Goal: Task Accomplishment & Management: Manage account settings

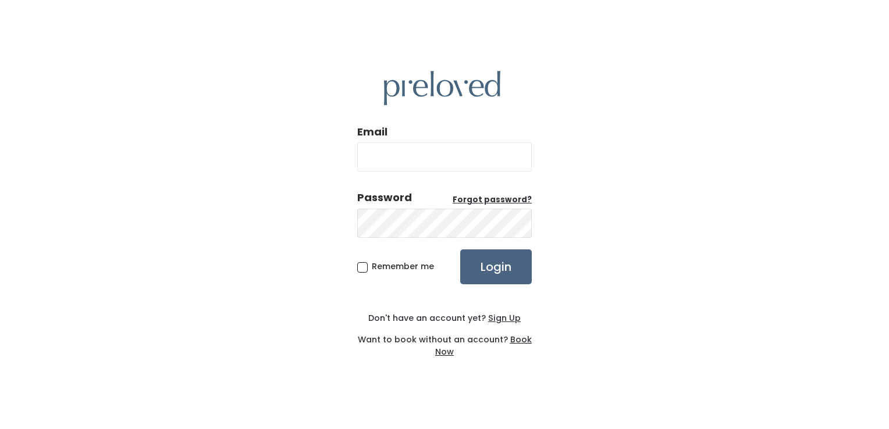
type input "lindsengland@gmail.com"
click at [511, 273] on input "Login" at bounding box center [496, 267] width 72 height 35
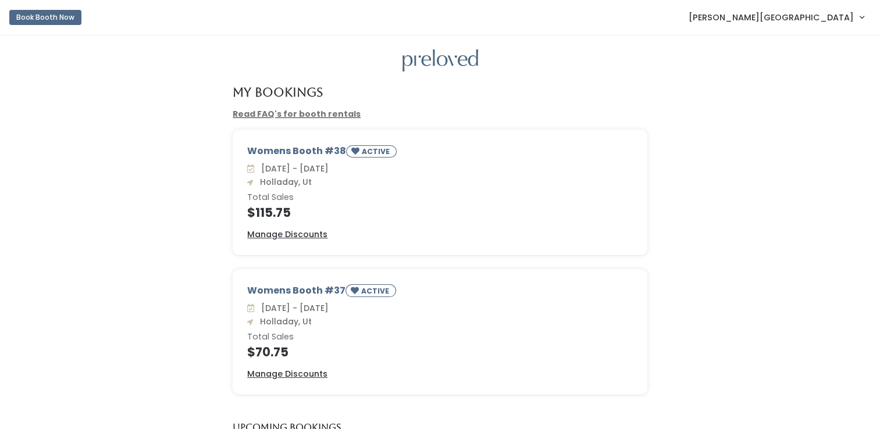
click at [849, 19] on span "Lindsey England" at bounding box center [771, 17] width 165 height 13
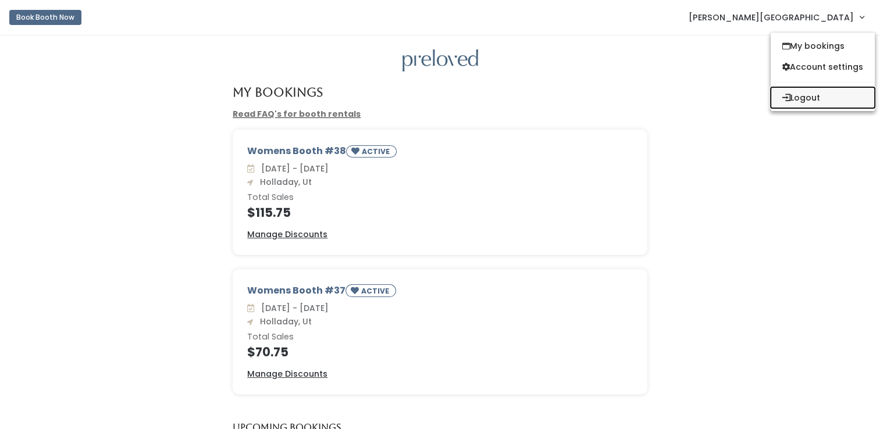
click at [811, 102] on button "Logout" at bounding box center [823, 97] width 104 height 21
